Goal: Information Seeking & Learning: Find specific fact

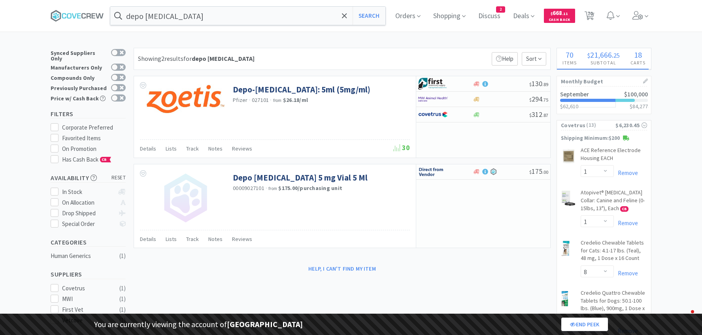
select select "1"
select select "8"
select select "1"
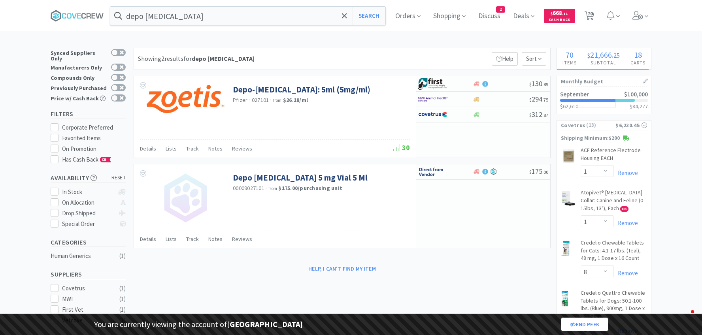
select select "2"
select select "1"
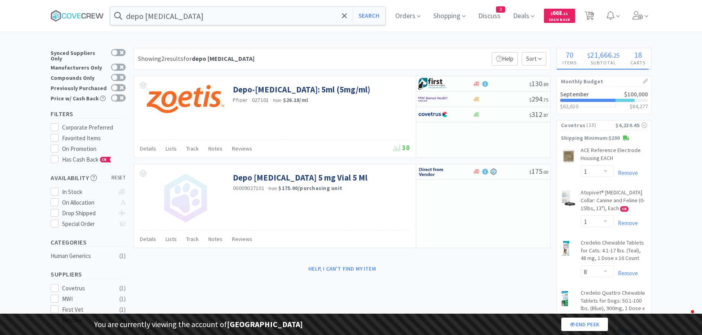
select select "1"
select select "3"
select select "1"
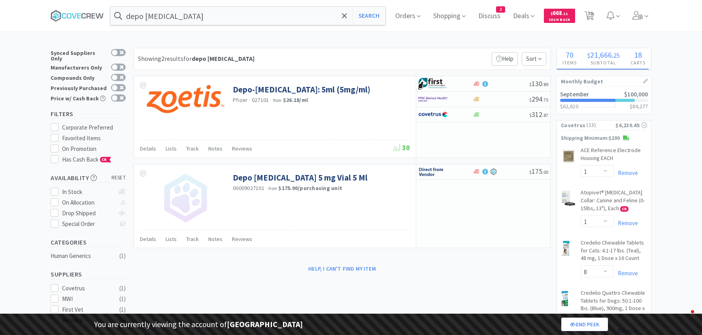
select select "1"
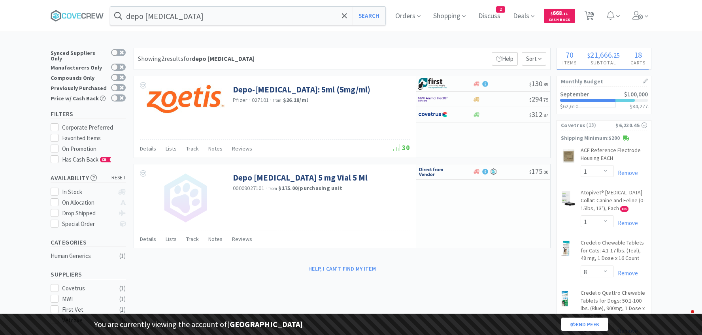
select select "1"
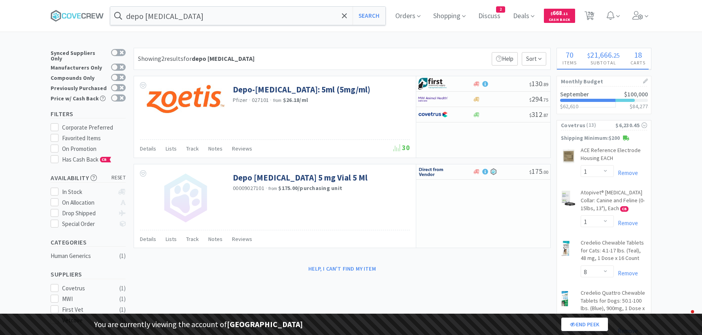
select select "1"
select select "2"
select select "1"
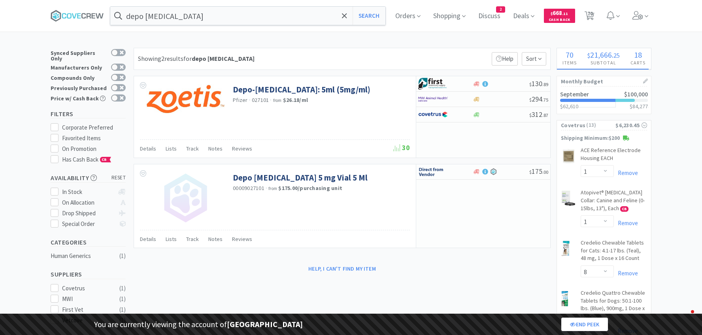
select select "1"
select select "5"
select select "2"
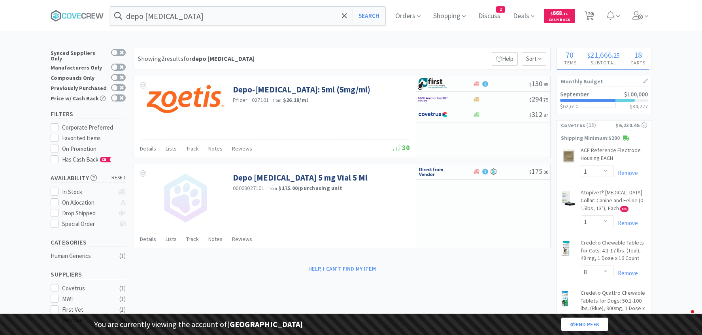
select select "1"
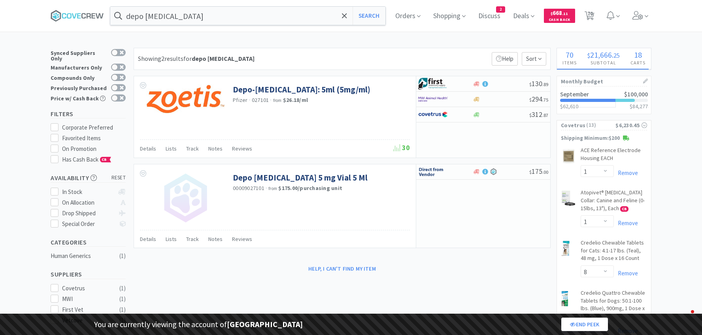
select select "1"
select select "2"
select select "4"
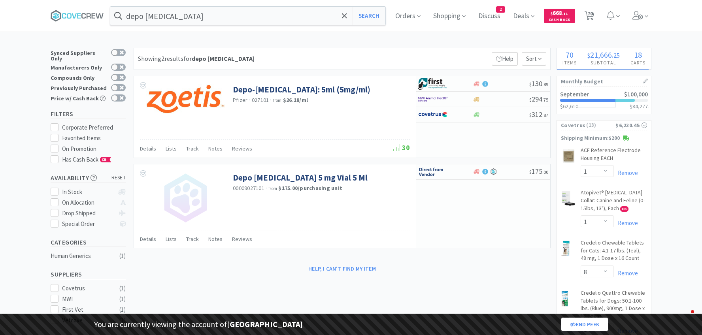
select select "4"
select select "3"
select select "1"
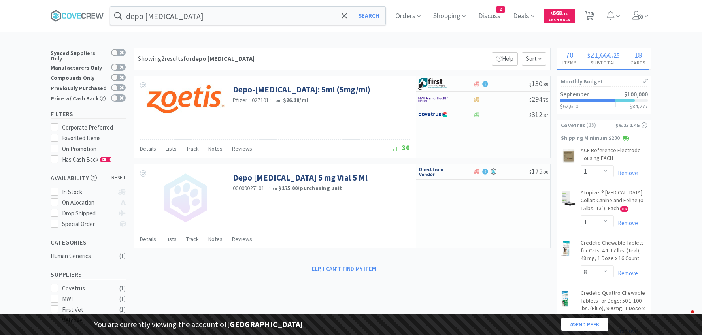
select select "1"
select select "3"
select select "2"
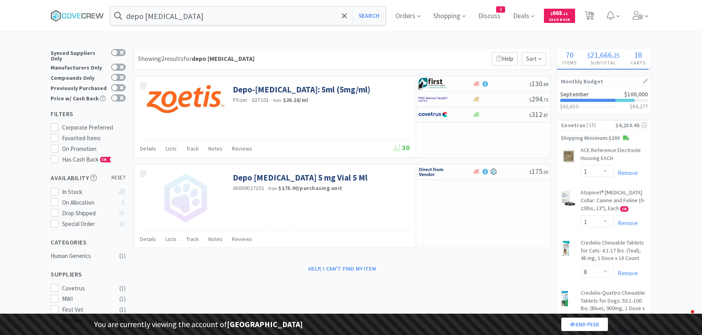
select select "2"
select select "1"
select select "2"
select select "1"
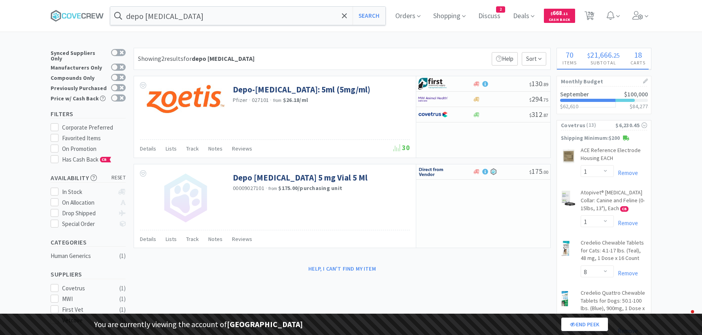
select select "1"
select select "25"
select select "1"
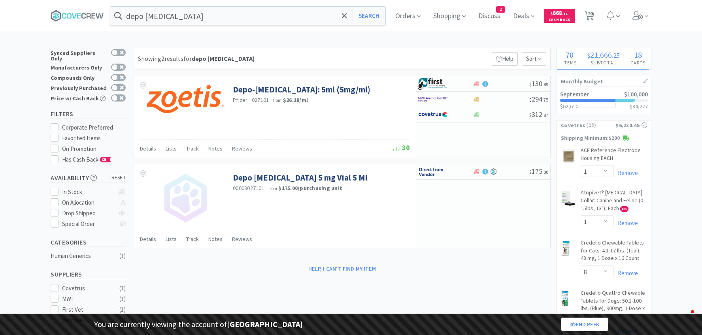
select select "1"
select select "5"
select select "2"
click at [218, 49] on div "Showing 2 results for depo [MEDICAL_DATA] Filters Help Sort" at bounding box center [342, 59] width 417 height 22
